Goal: Check status: Check status

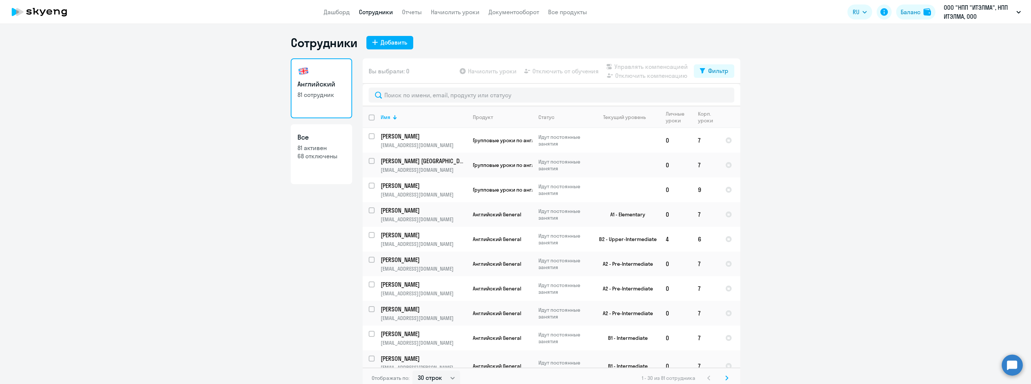
select select "30"
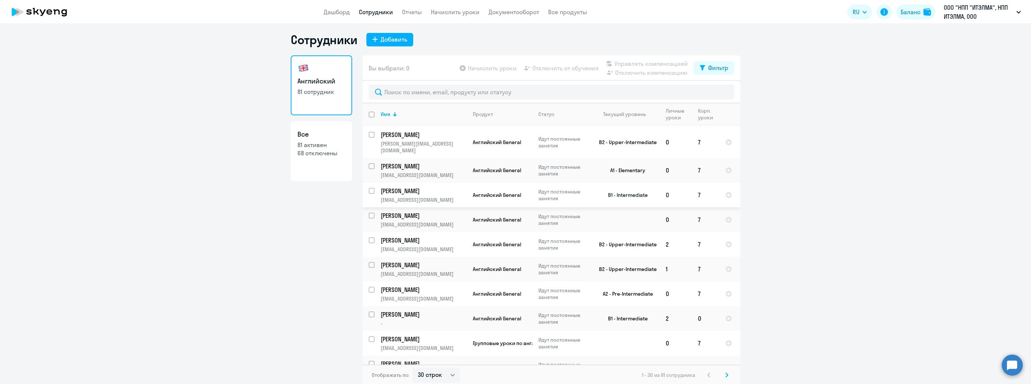
scroll to position [4, 0]
click at [413, 309] on p "[PERSON_NAME]" at bounding box center [423, 313] width 85 height 8
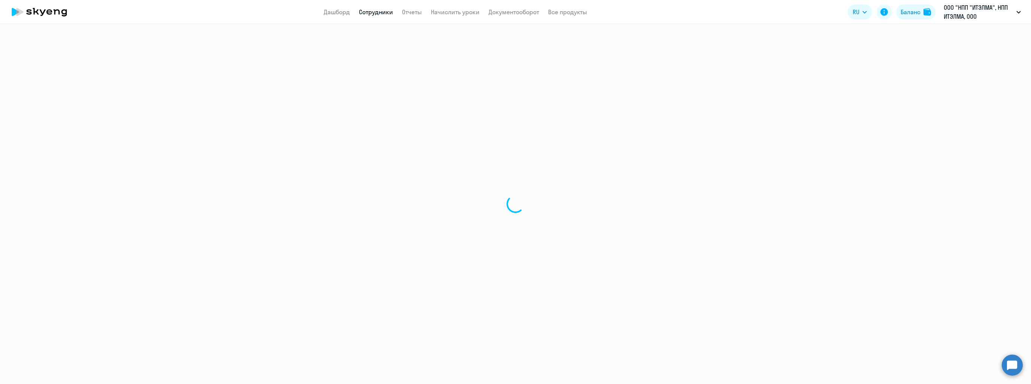
select select "english"
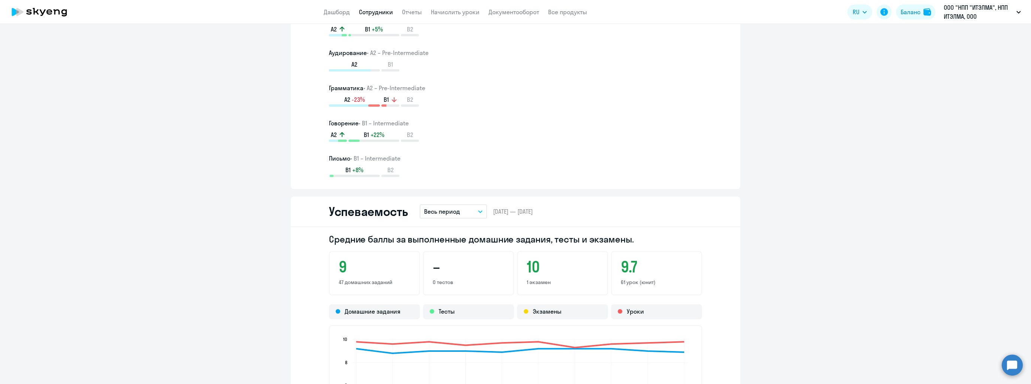
scroll to position [487, 0]
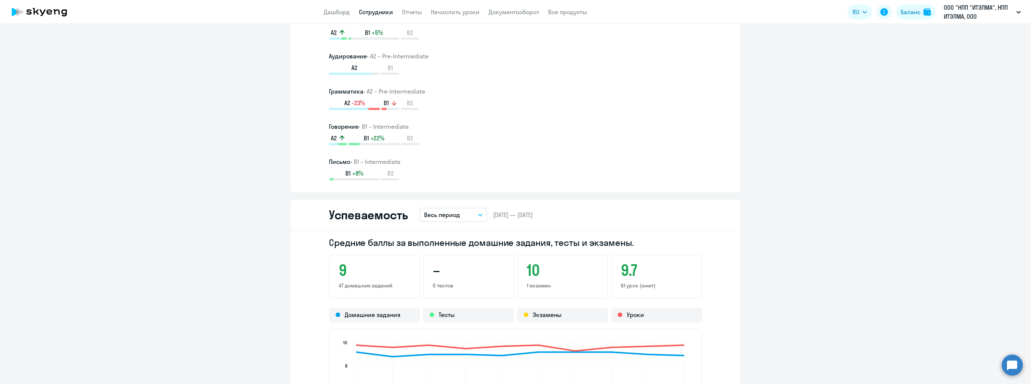
click at [447, 215] on p "Весь период" at bounding box center [442, 215] width 36 height 9
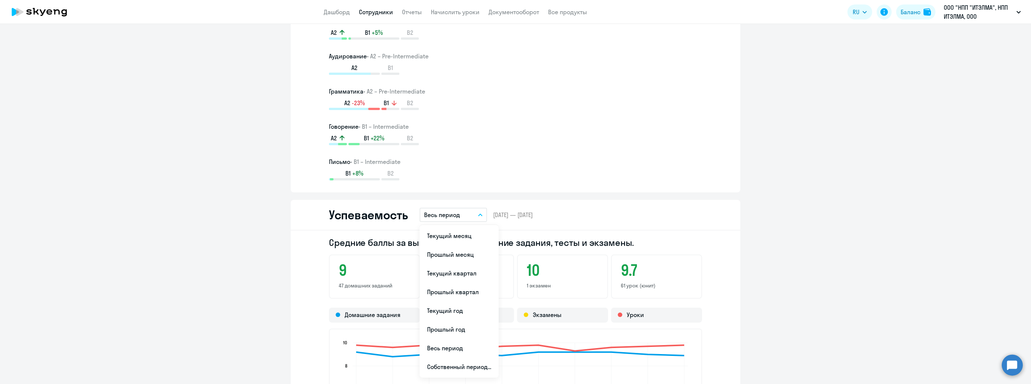
click at [493, 174] on div "B1 +8% B2" at bounding box center [515, 174] width 373 height 11
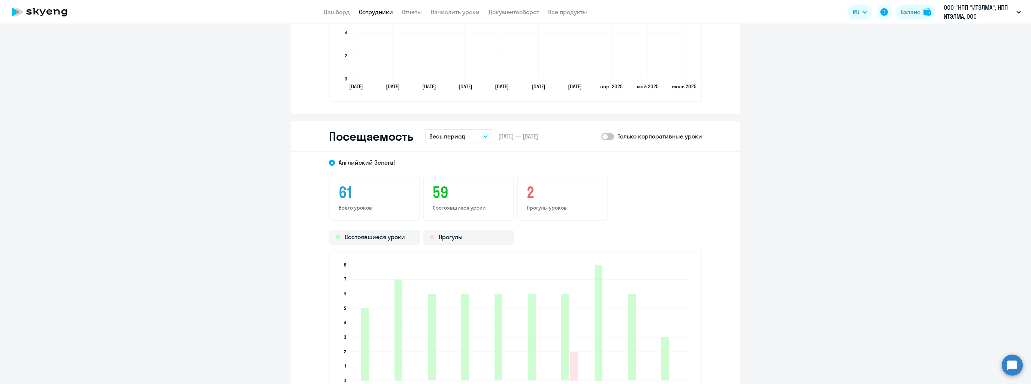
scroll to position [862, 0]
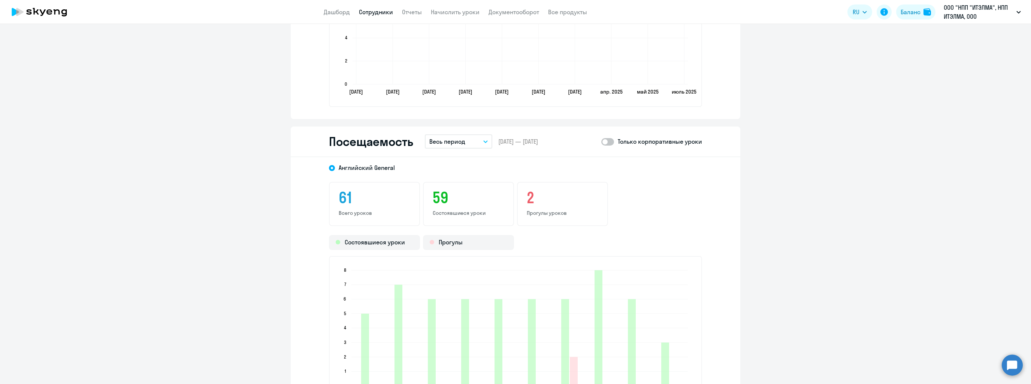
click at [459, 138] on p "Весь период" at bounding box center [447, 141] width 36 height 9
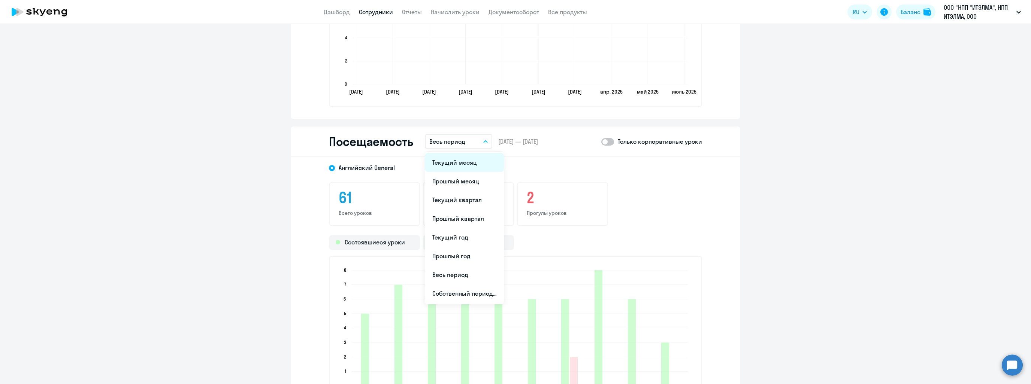
click at [455, 157] on li "Текущий месяц" at bounding box center [464, 162] width 79 height 19
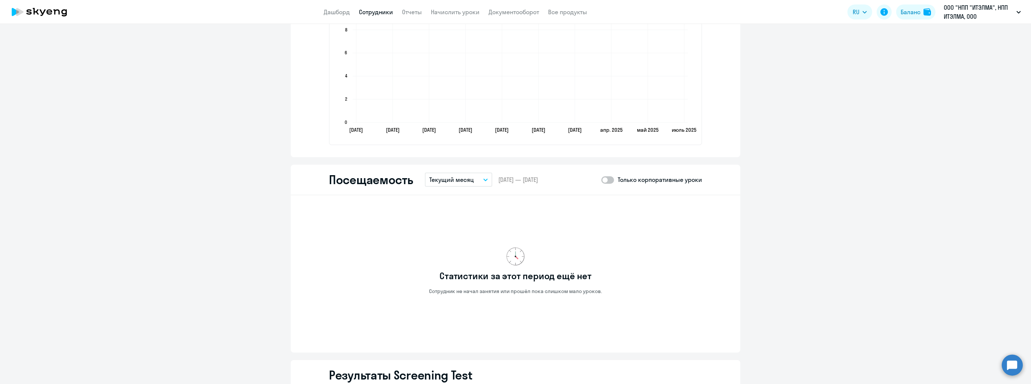
scroll to position [817, 0]
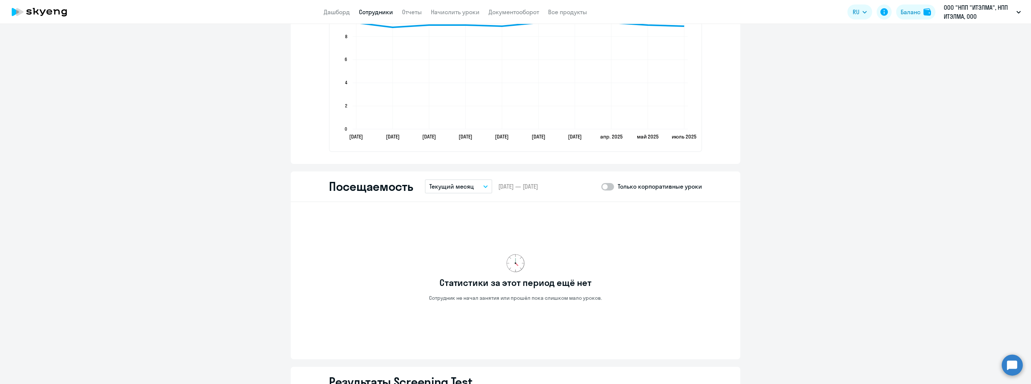
click at [456, 183] on p "Текущий месяц" at bounding box center [451, 186] width 45 height 9
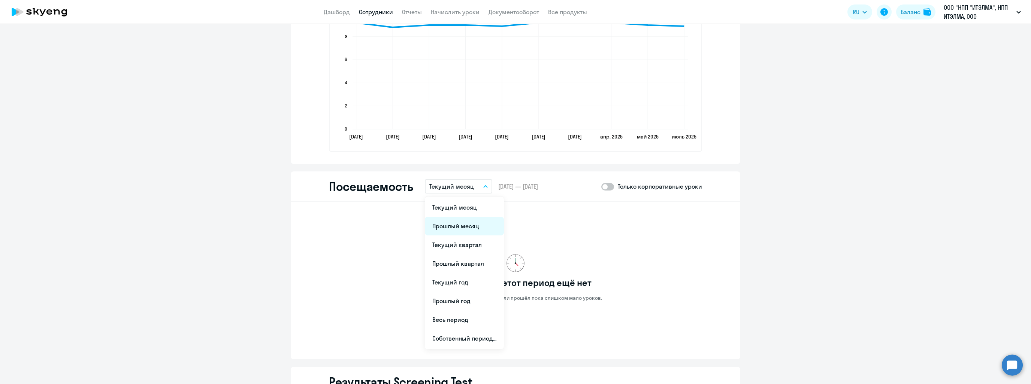
click at [454, 225] on li "Прошлый месяц" at bounding box center [464, 226] width 79 height 19
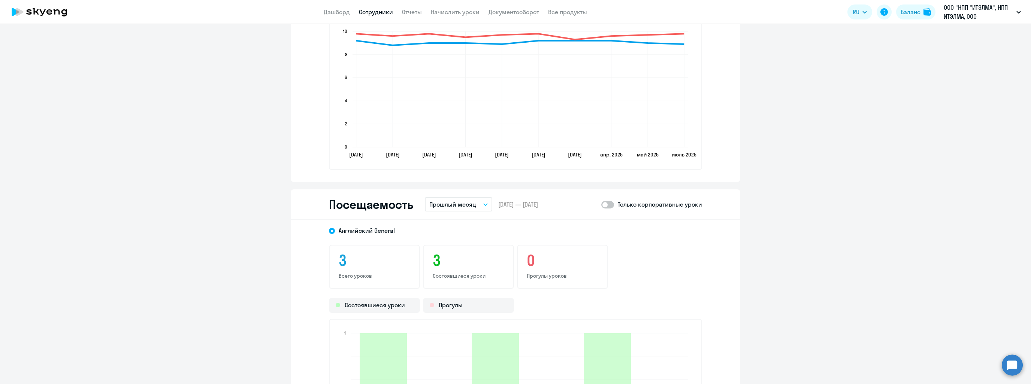
scroll to position [779, 0]
